Goal: Find specific page/section: Find specific page/section

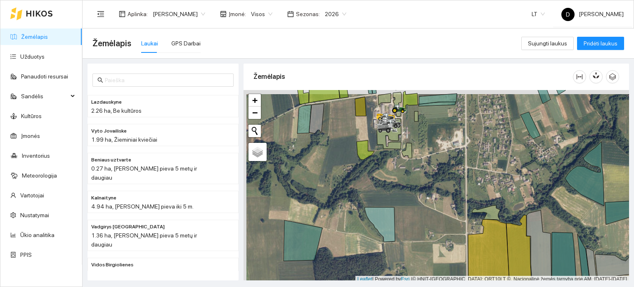
scroll to position [2, 0]
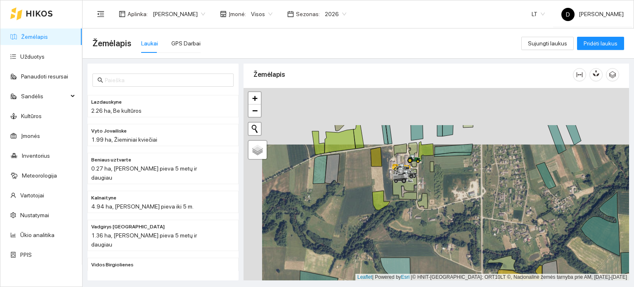
drag, startPoint x: 416, startPoint y: 132, endPoint x: 433, endPoint y: 187, distance: 57.6
click at [433, 187] on div at bounding box center [436, 184] width 385 height 193
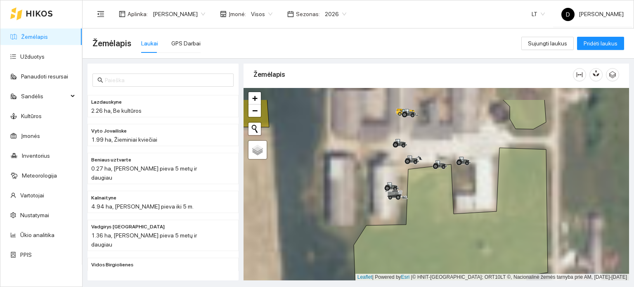
drag, startPoint x: 442, startPoint y: 151, endPoint x: 464, endPoint y: 210, distance: 62.8
click at [464, 210] on div at bounding box center [436, 184] width 385 height 193
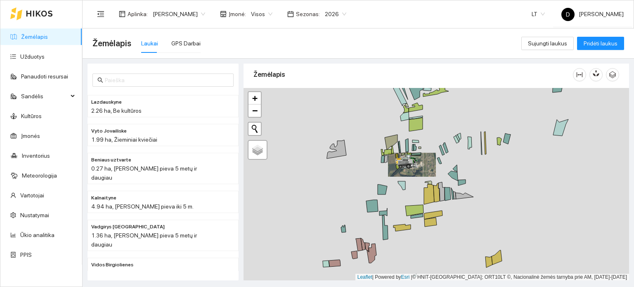
drag, startPoint x: 437, startPoint y: 213, endPoint x: 425, endPoint y: 173, distance: 41.9
click at [423, 176] on div at bounding box center [436, 184] width 385 height 193
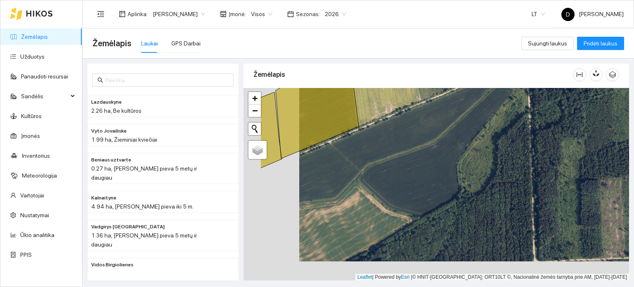
drag, startPoint x: 412, startPoint y: 226, endPoint x: 496, endPoint y: 192, distance: 90.6
click at [495, 193] on div at bounding box center [436, 184] width 385 height 193
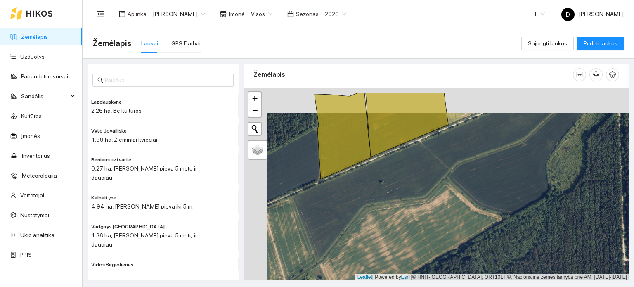
drag, startPoint x: 495, startPoint y: 208, endPoint x: 528, endPoint y: 216, distance: 34.2
click at [528, 216] on div at bounding box center [436, 184] width 385 height 193
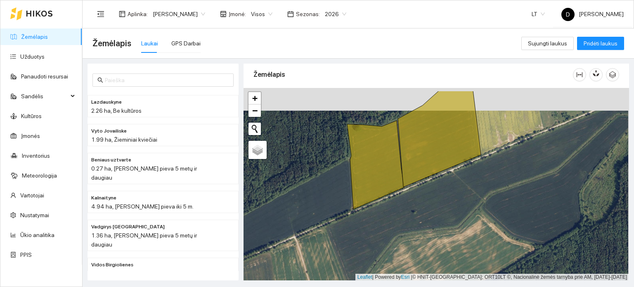
drag, startPoint x: 482, startPoint y: 210, endPoint x: 485, endPoint y: 219, distance: 9.4
click at [485, 219] on div at bounding box center [436, 184] width 385 height 193
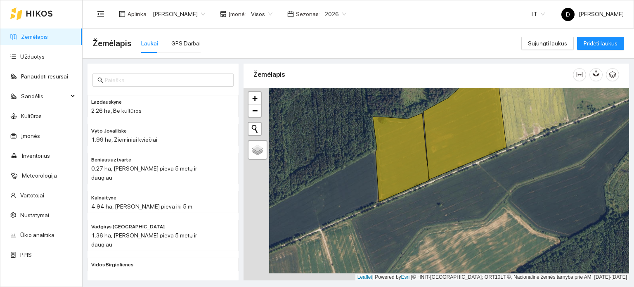
drag, startPoint x: 404, startPoint y: 221, endPoint x: 586, endPoint y: 170, distance: 189.4
click at [586, 170] on div at bounding box center [436, 184] width 385 height 193
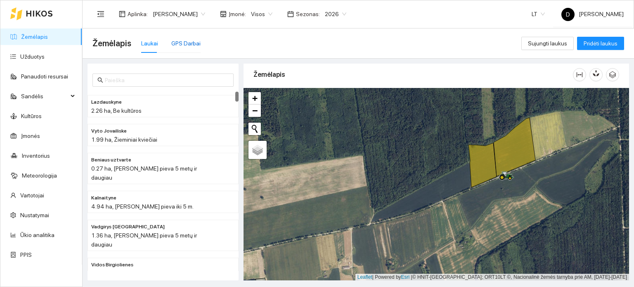
click at [182, 44] on div "GPS Darbai" at bounding box center [185, 43] width 29 height 9
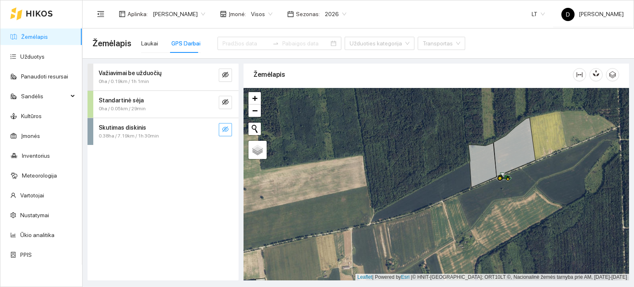
click at [227, 129] on icon "eye-invisible" at bounding box center [225, 129] width 7 height 7
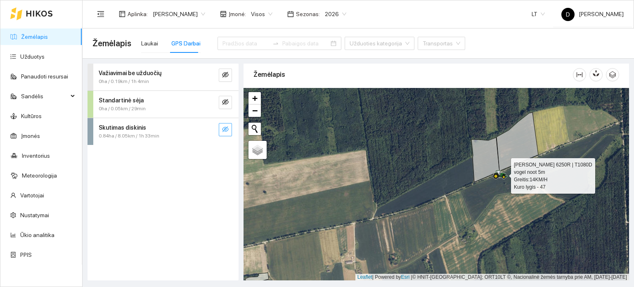
click at [496, 176] on icon at bounding box center [495, 176] width 1 height 1
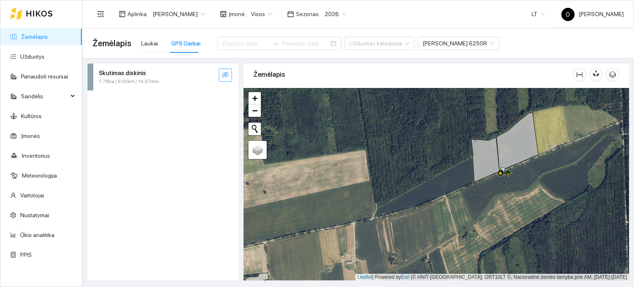
click at [223, 76] on icon "eye-invisible" at bounding box center [225, 75] width 7 height 6
click at [210, 74] on icon "search" at bounding box center [209, 75] width 6 height 6
